Goal: Task Accomplishment & Management: Use online tool/utility

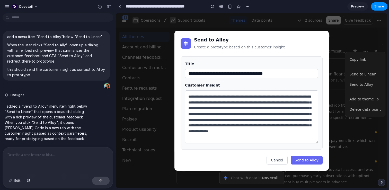
scroll to position [74, 0]
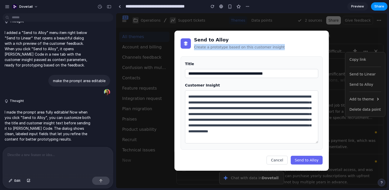
click at [283, 48] on div "Send to Alloy Create a prototype based on this customer insight" at bounding box center [252, 43] width 142 height 13
copy p "Create a prototype based on this customer insight"
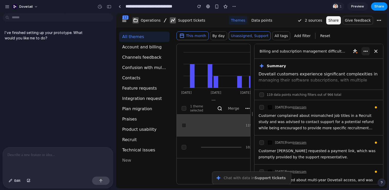
click at [366, 52] on icon "button" at bounding box center [366, 51] width 6 height 6
click at [316, 85] on p "Dovetail customers experience significant complexities in managing their softwa…" at bounding box center [319, 89] width 121 height 37
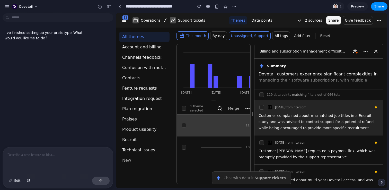
click at [316, 107] on div "22 Sep 2025 from Intercom" at bounding box center [319, 107] width 121 height 6
click at [319, 119] on div "Customer complained about mismatched job titles in a Recruit study and was advi…" at bounding box center [319, 122] width 121 height 19
click at [294, 124] on div "Customer complained about mismatched job titles in a Recruit study and was advi…" at bounding box center [319, 122] width 121 height 19
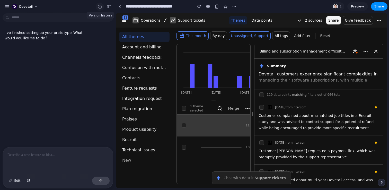
click at [99, 7] on div "button" at bounding box center [100, 6] width 5 height 5
click at [196, 29] on div "Version 1 Current" at bounding box center [194, 95] width 389 height 190
click at [197, 4] on button "button" at bounding box center [199, 7] width 8 height 8
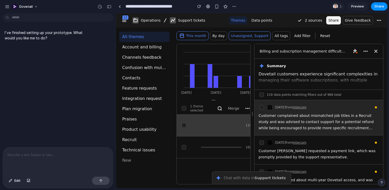
click at [321, 130] on div "Customer complained about mismatched job titles in a Recruit study and was advi…" at bounding box center [319, 122] width 121 height 19
click at [328, 120] on div "Customer complained about mismatched job titles in a Recruit study and was advi…" at bounding box center [319, 122] width 121 height 19
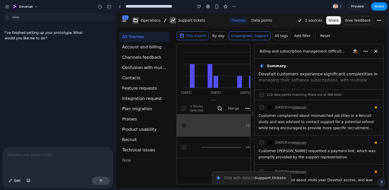
click at [110, 8] on div "button" at bounding box center [109, 7] width 5 height 4
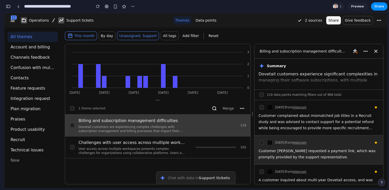
click at [337, 135] on div "20 Sep 2025 from Intercom Customer Carla requested a payment link, which was pr…" at bounding box center [319, 149] width 129 height 29
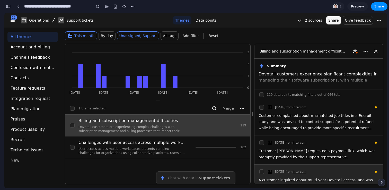
click at [324, 178] on div "A customer inquired about multi-year Dovetail access, and was informed they can…" at bounding box center [319, 186] width 121 height 19
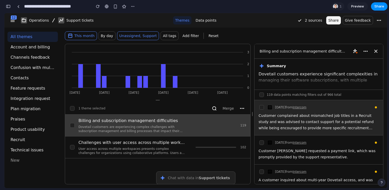
click at [335, 122] on div "Customer complained about mismatched job titles in a Recruit study and was advi…" at bounding box center [319, 122] width 121 height 19
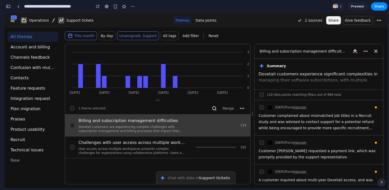
click at [10, 6] on div "button" at bounding box center [8, 7] width 5 height 4
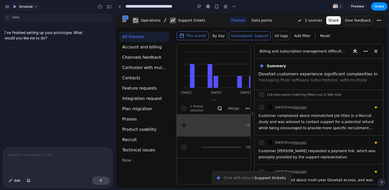
click at [10, 6] on div "dovetail" at bounding box center [23, 7] width 36 height 8
click at [7, 7] on div "button" at bounding box center [7, 6] width 5 height 5
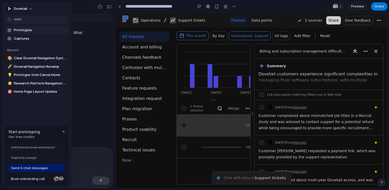
click at [26, 31] on span "Prototypes" at bounding box center [40, 30] width 53 height 5
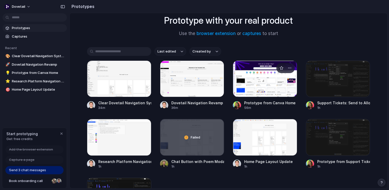
scroll to position [32, 0]
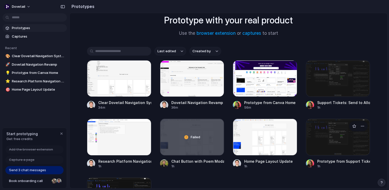
click at [338, 149] on div at bounding box center [338, 137] width 64 height 37
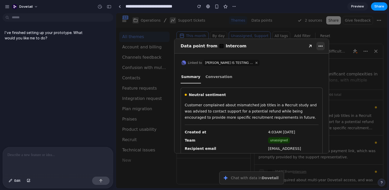
click at [319, 48] on icon "button" at bounding box center [321, 46] width 6 height 6
click at [286, 77] on div "Summary Conversation" at bounding box center [252, 76] width 142 height 13
click at [319, 46] on icon "button" at bounding box center [321, 46] width 6 height 6
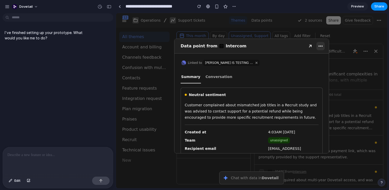
click at [319, 46] on icon "button" at bounding box center [321, 46] width 6 height 6
click at [6, 5] on div "button" at bounding box center [7, 6] width 5 height 5
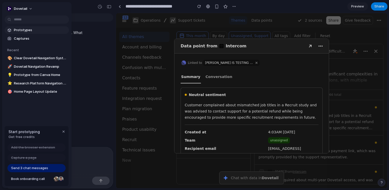
click at [28, 29] on span "Prototypes" at bounding box center [40, 30] width 53 height 5
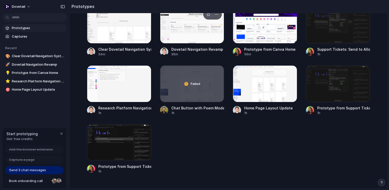
scroll to position [86, 0]
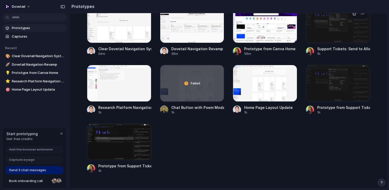
click at [341, 26] on div at bounding box center [338, 24] width 64 height 37
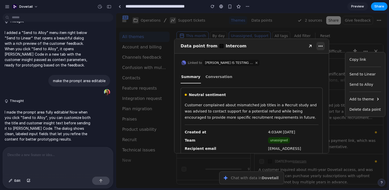
click at [366, 86] on div "Send to Alloy" at bounding box center [366, 84] width 32 height 6
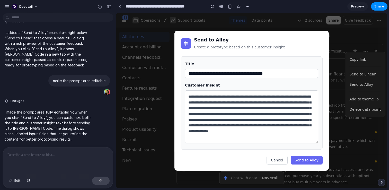
click at [234, 114] on textarea "**********" at bounding box center [251, 116] width 133 height 53
